Goal: Navigation & Orientation: Find specific page/section

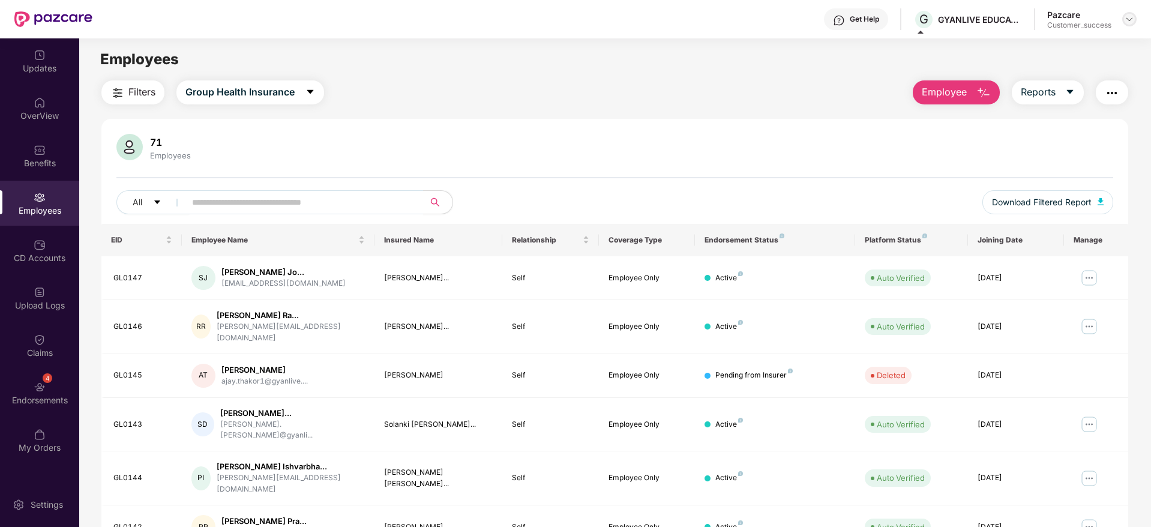
click at [1130, 18] on img at bounding box center [1130, 19] width 10 height 10
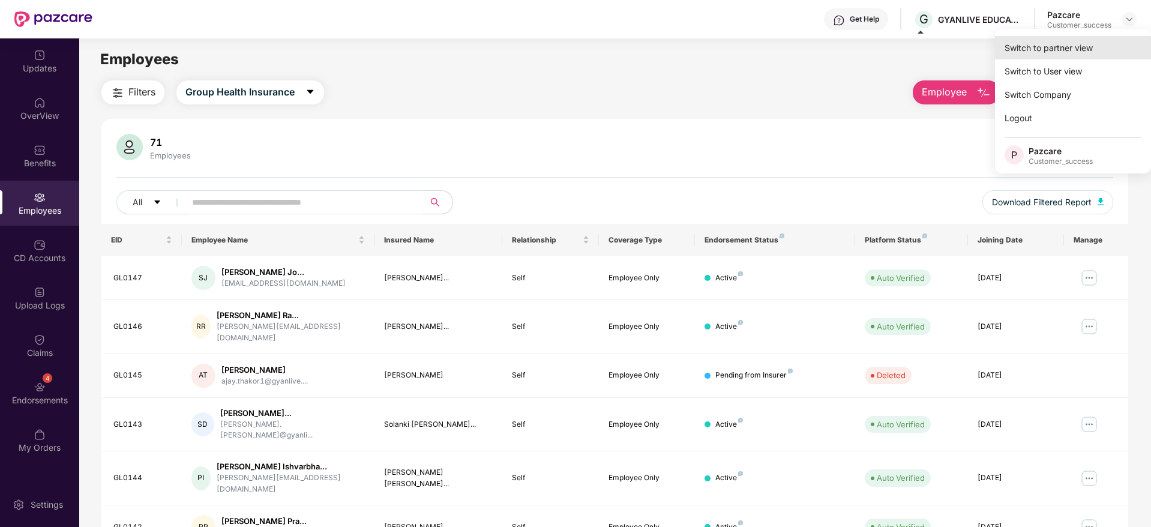
click at [1052, 44] on div "Switch to partner view" at bounding box center [1073, 47] width 156 height 23
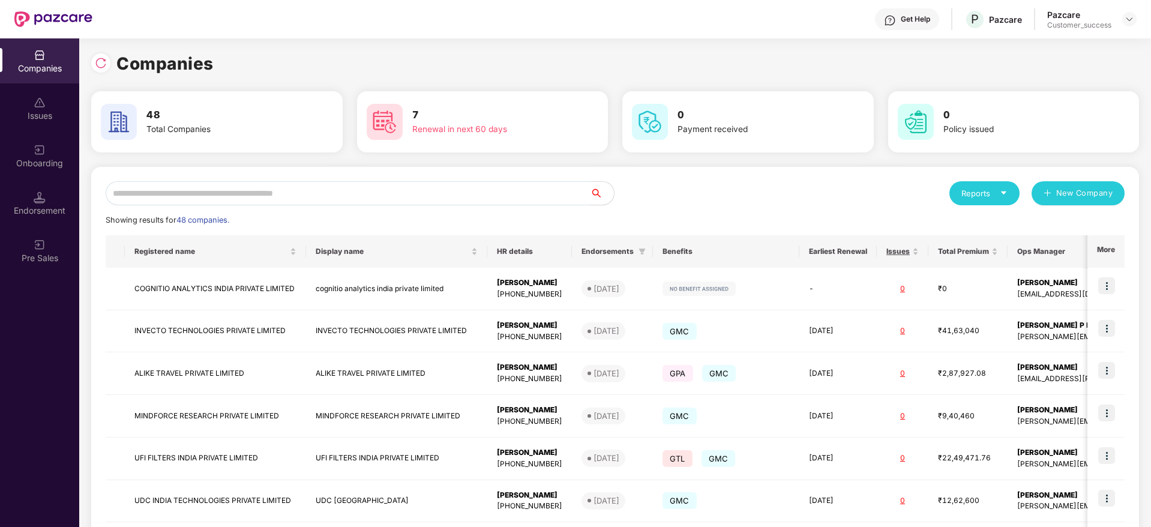
click at [337, 189] on input "text" at bounding box center [348, 193] width 484 height 24
click at [317, 202] on input "text" at bounding box center [348, 193] width 484 height 24
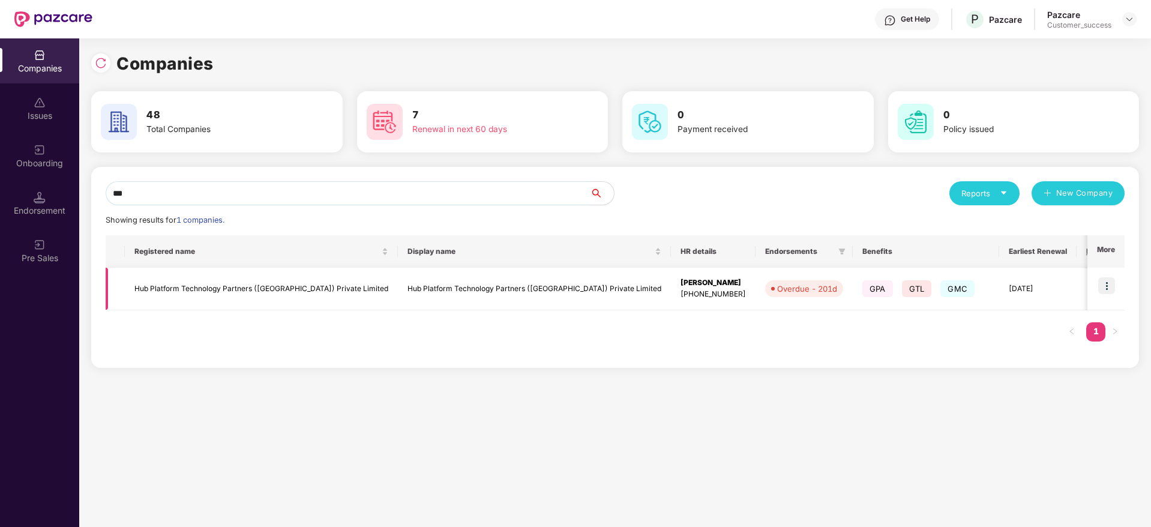
type input "***"
click at [1105, 292] on img at bounding box center [1106, 285] width 17 height 17
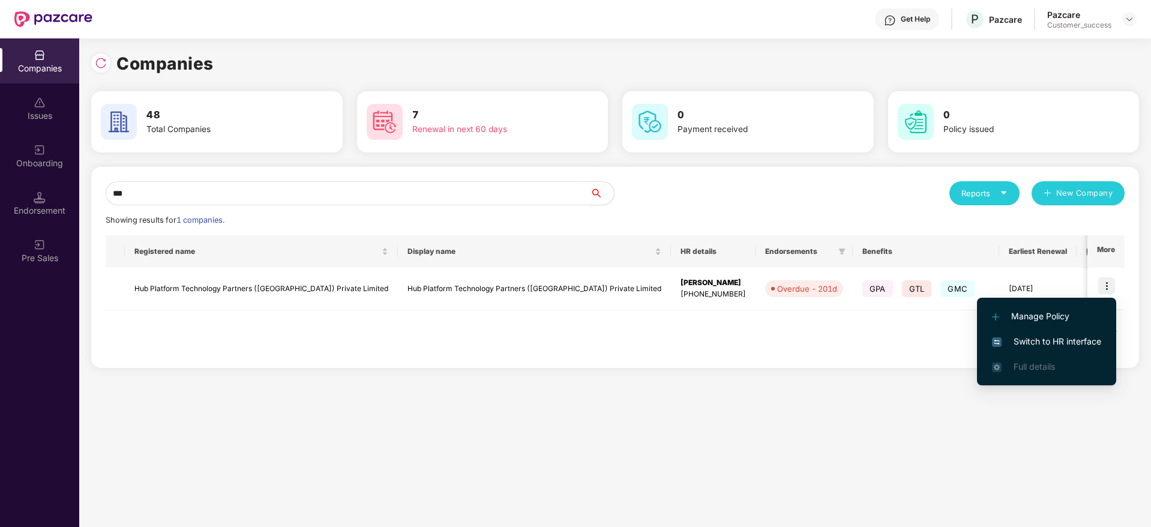
click at [1047, 334] on li "Switch to HR interface" at bounding box center [1046, 341] width 139 height 25
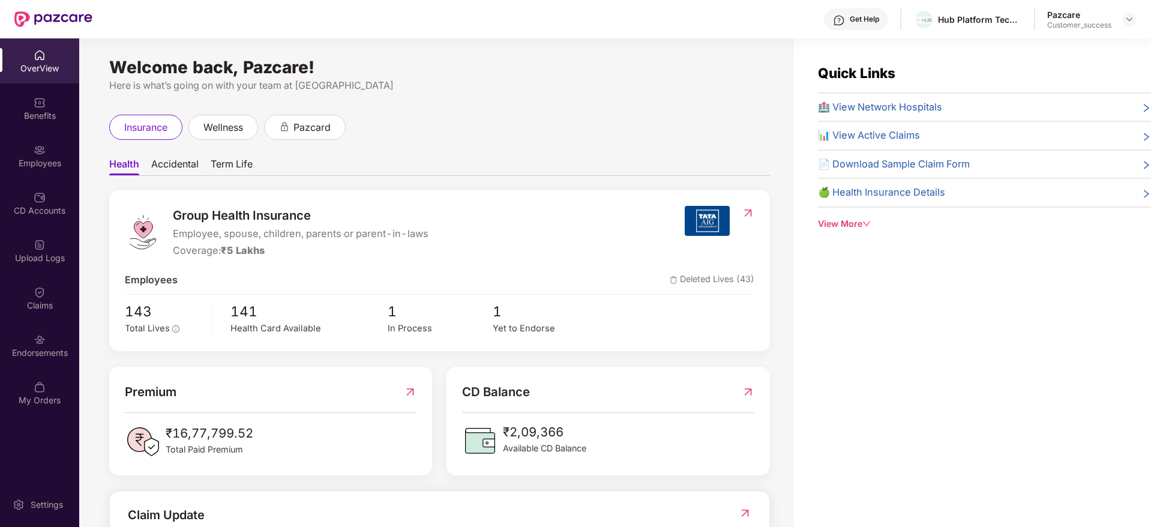
click at [49, 191] on div "CD Accounts" at bounding box center [39, 203] width 79 height 45
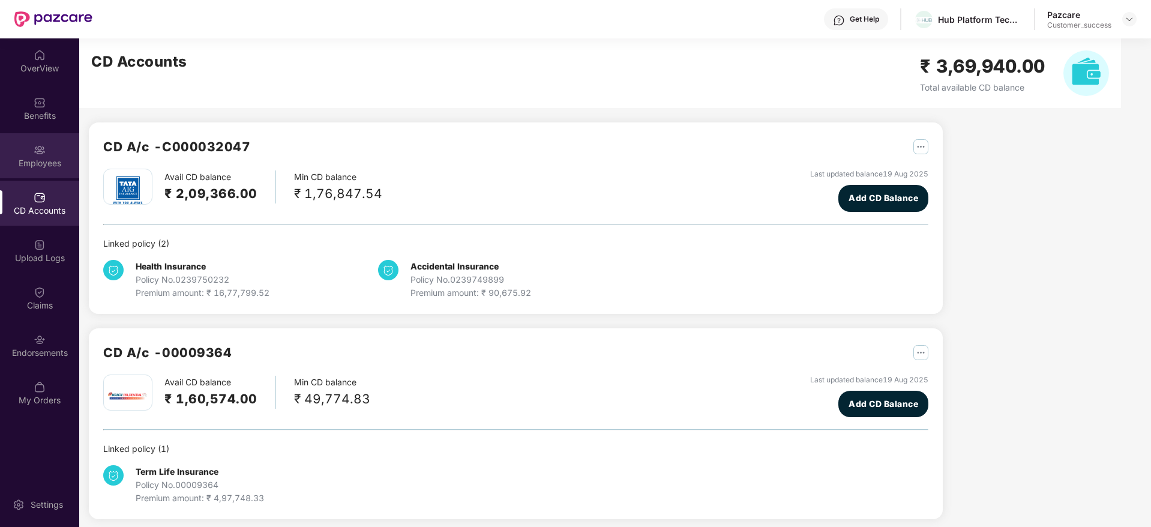
click at [47, 155] on div "Employees" at bounding box center [39, 155] width 79 height 45
